Goal: Entertainment & Leisure: Browse casually

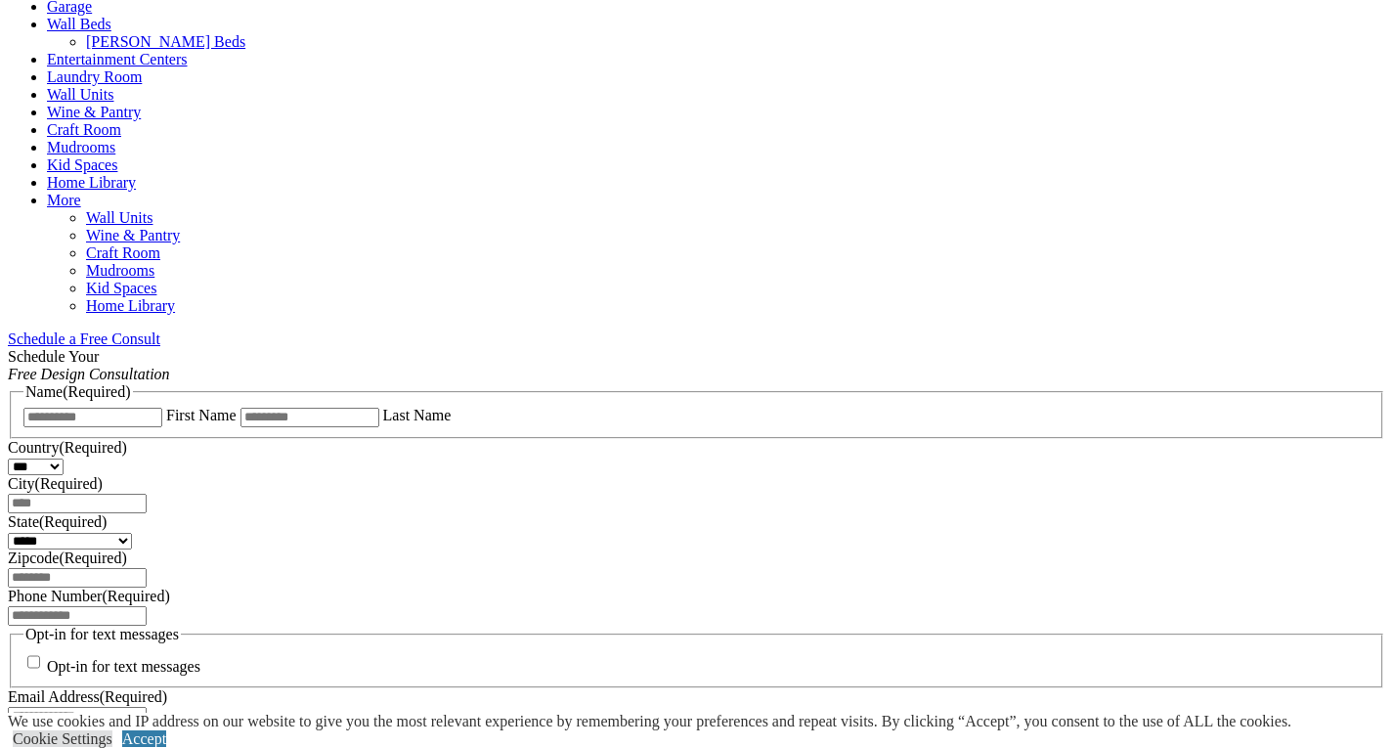
scroll to position [880, 0]
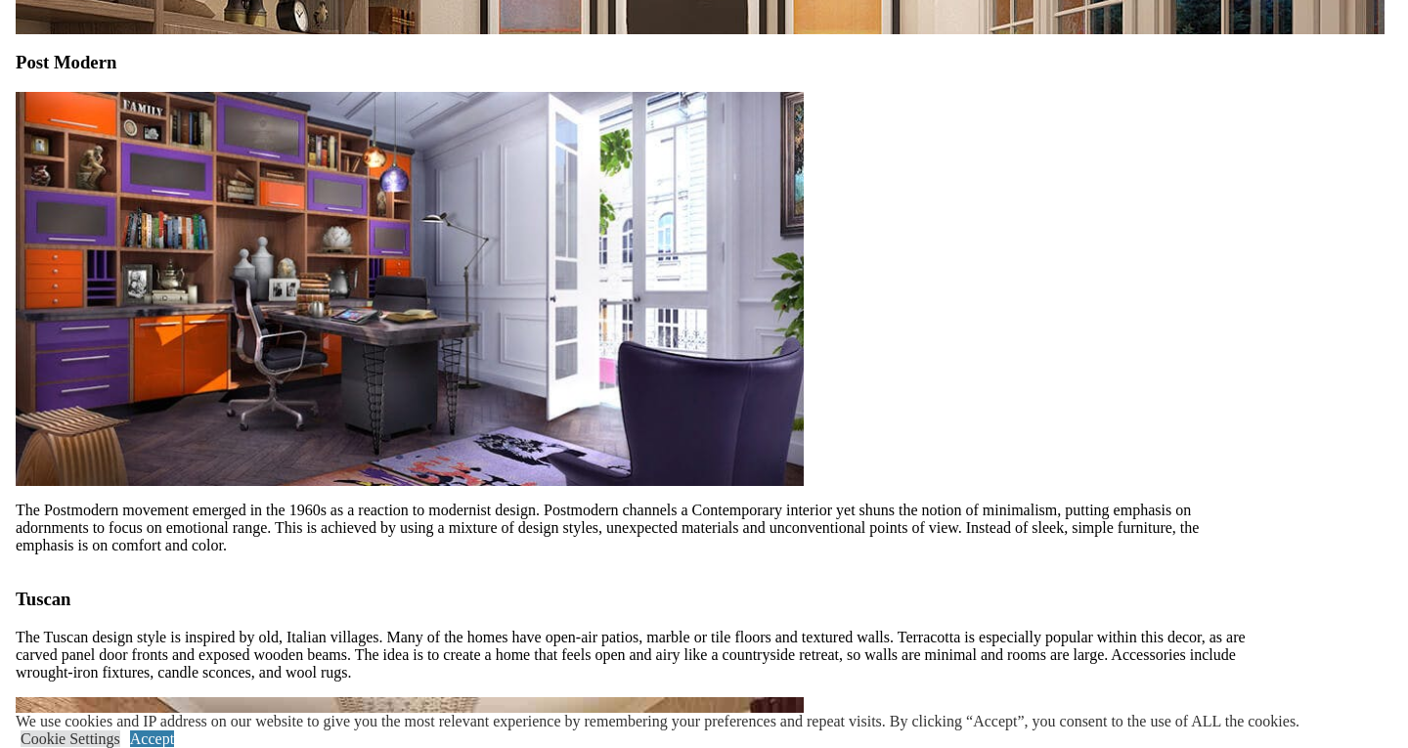
scroll to position [5671, 0]
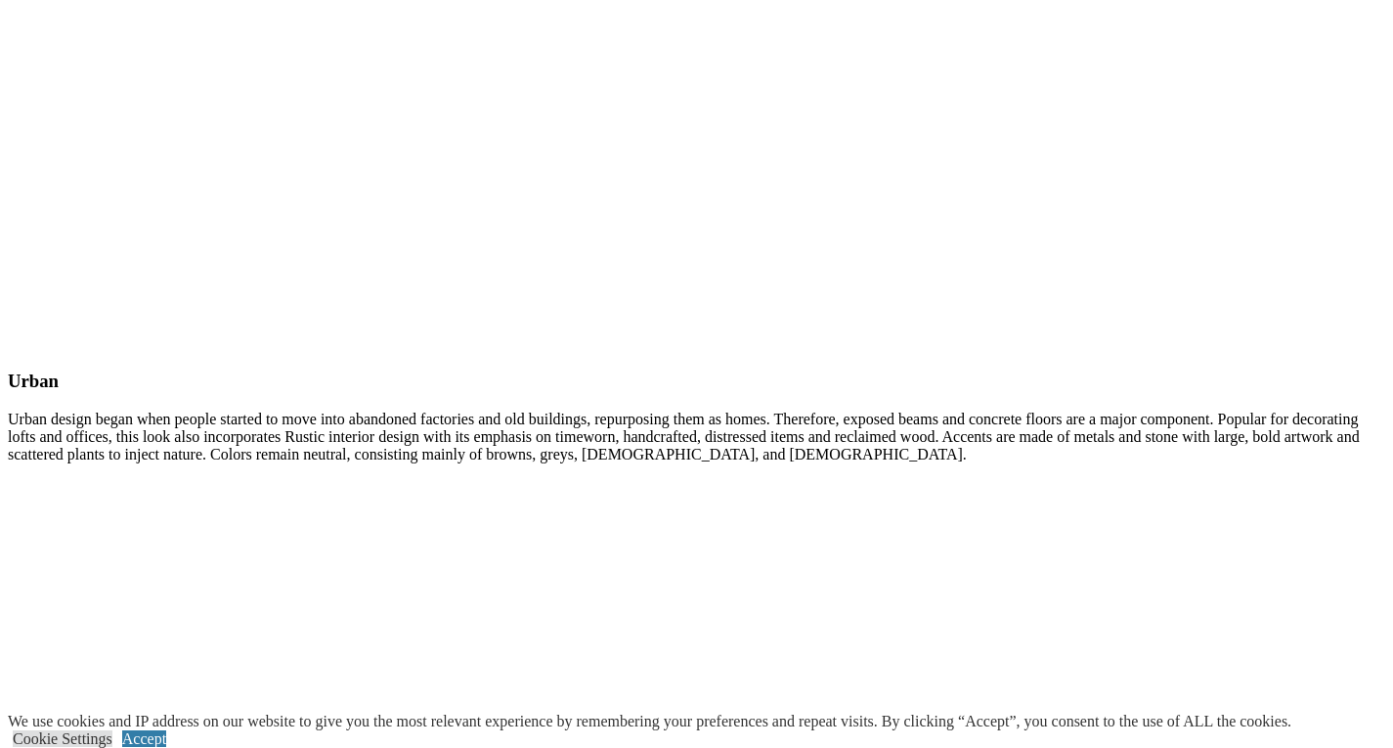
scroll to position [7079, 0]
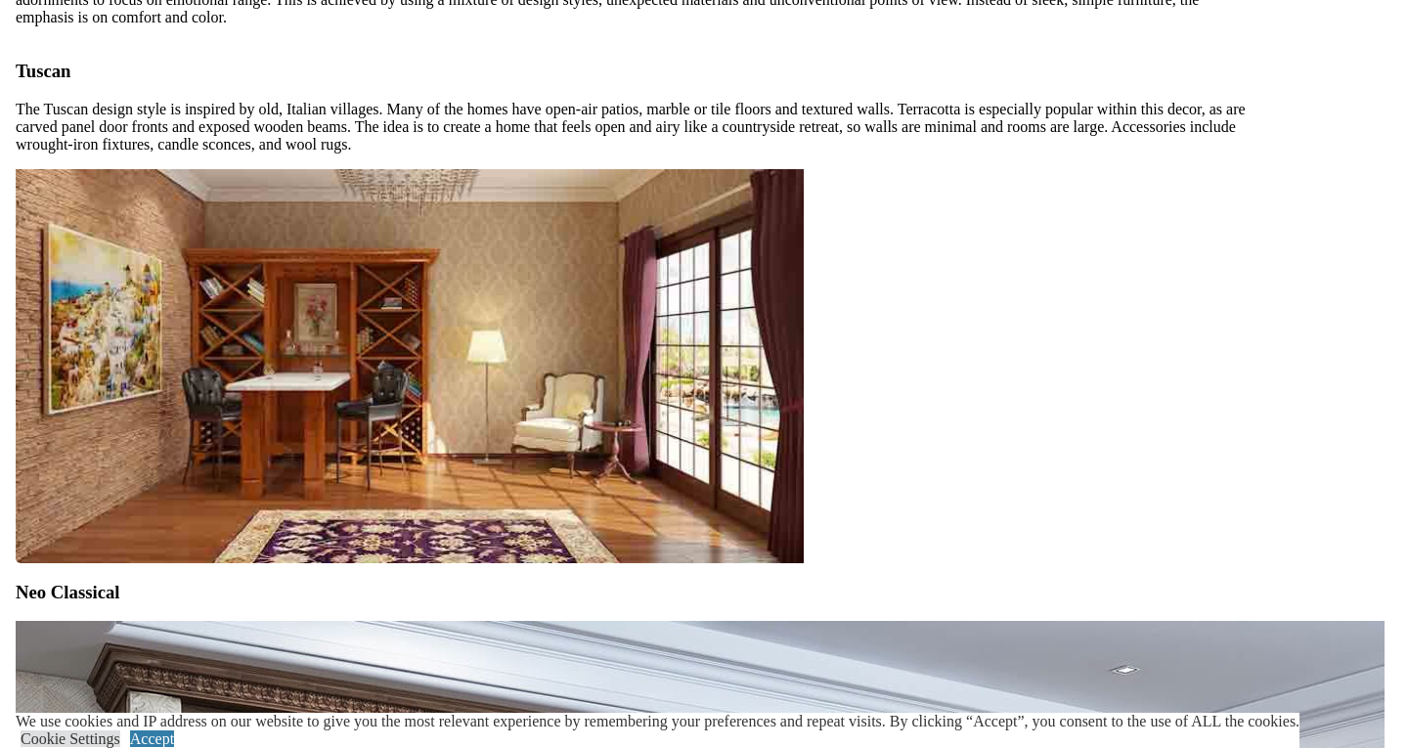
scroll to position [6102, 0]
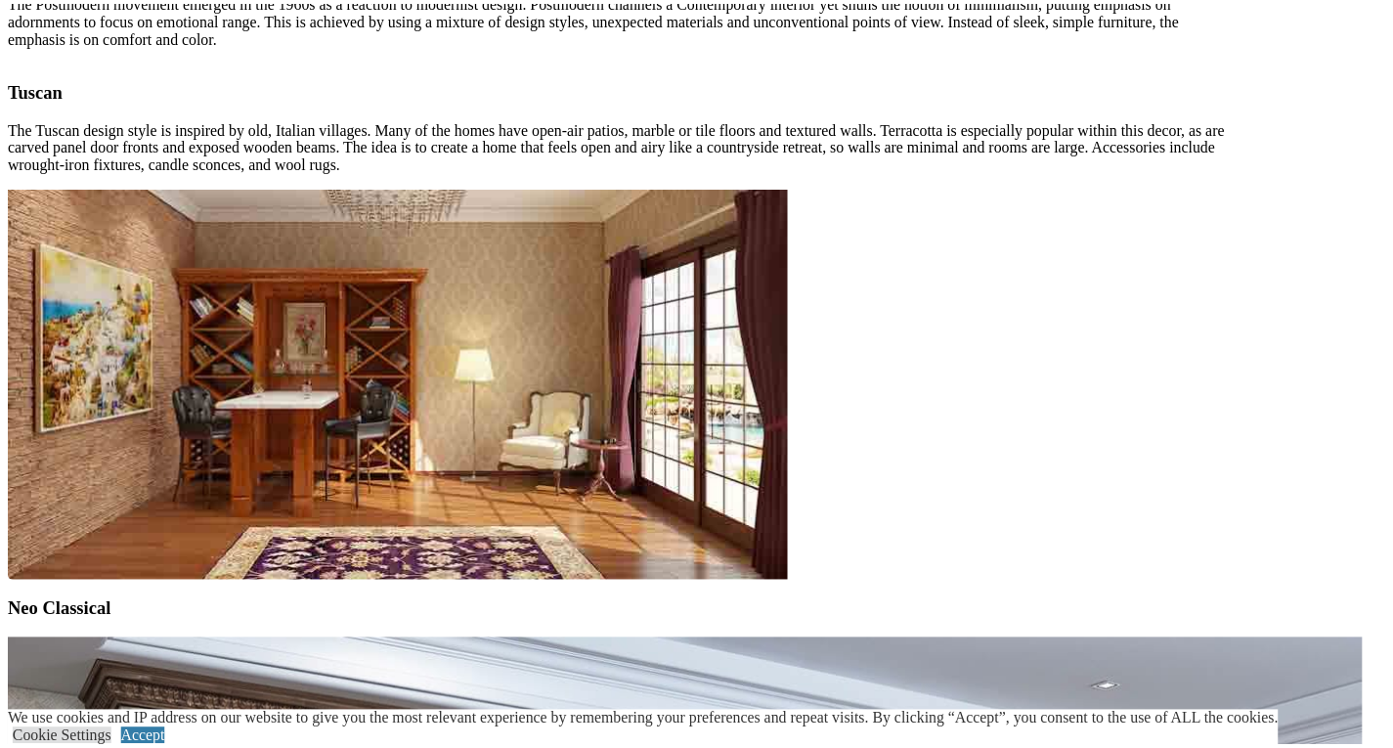
scroll to position [8644, 0]
